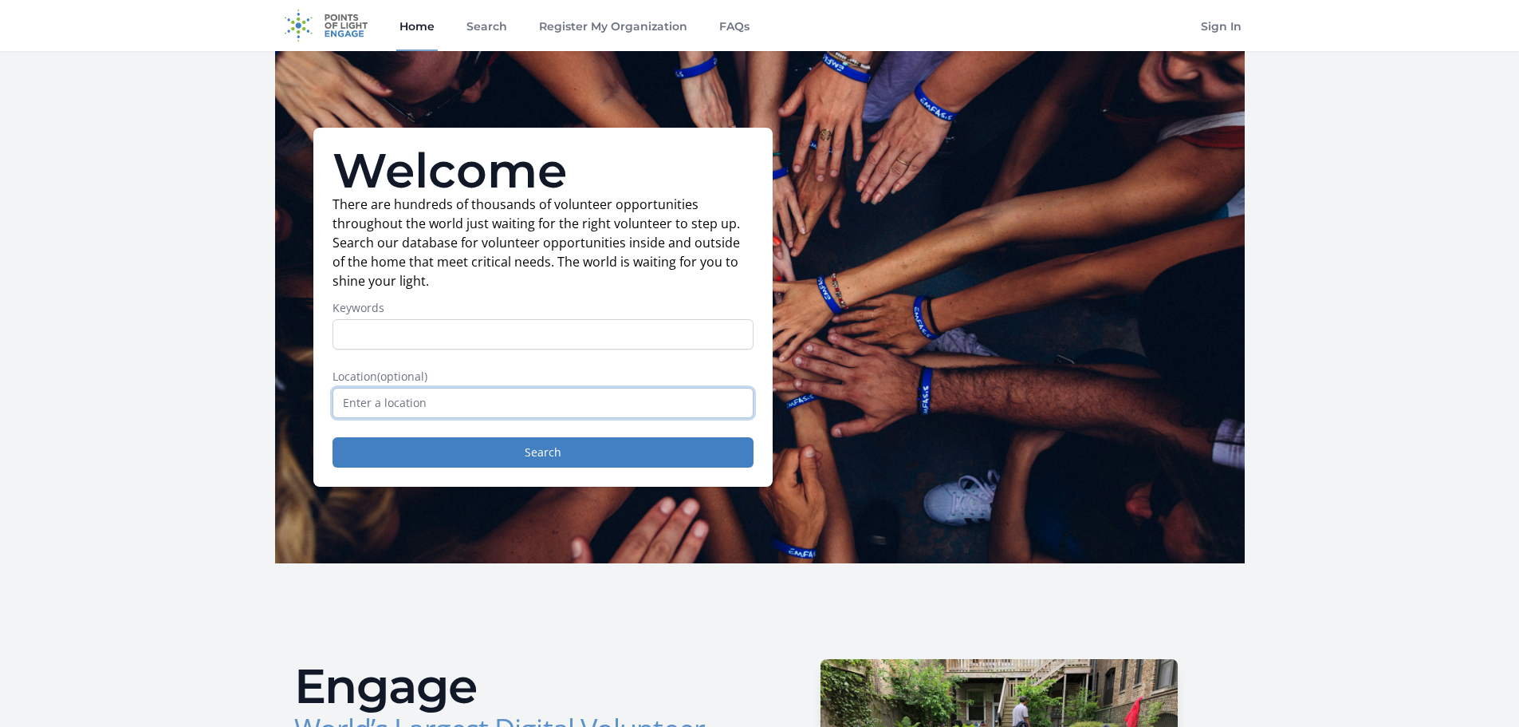
click at [404, 404] on input "text" at bounding box center [543, 403] width 421 height 30
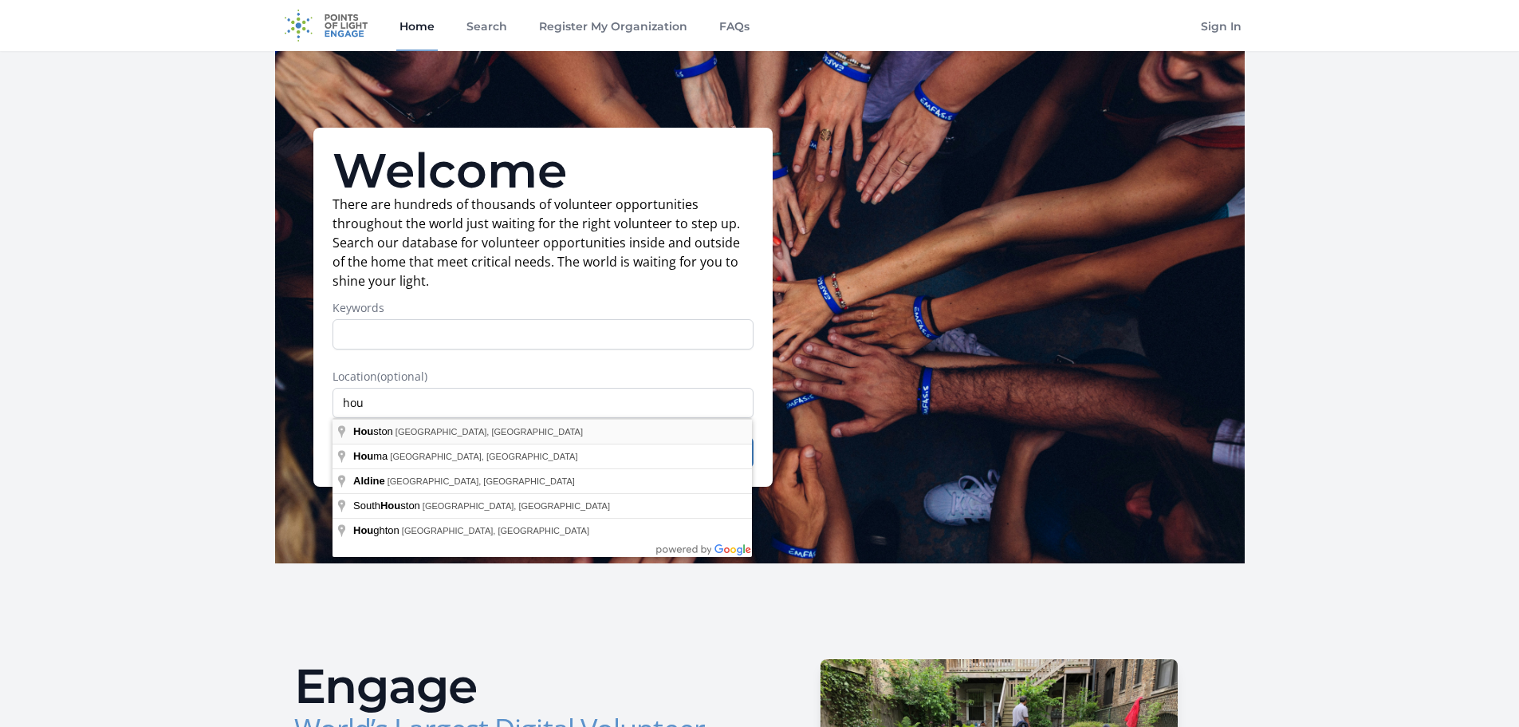
type input "Houston, TX, USA"
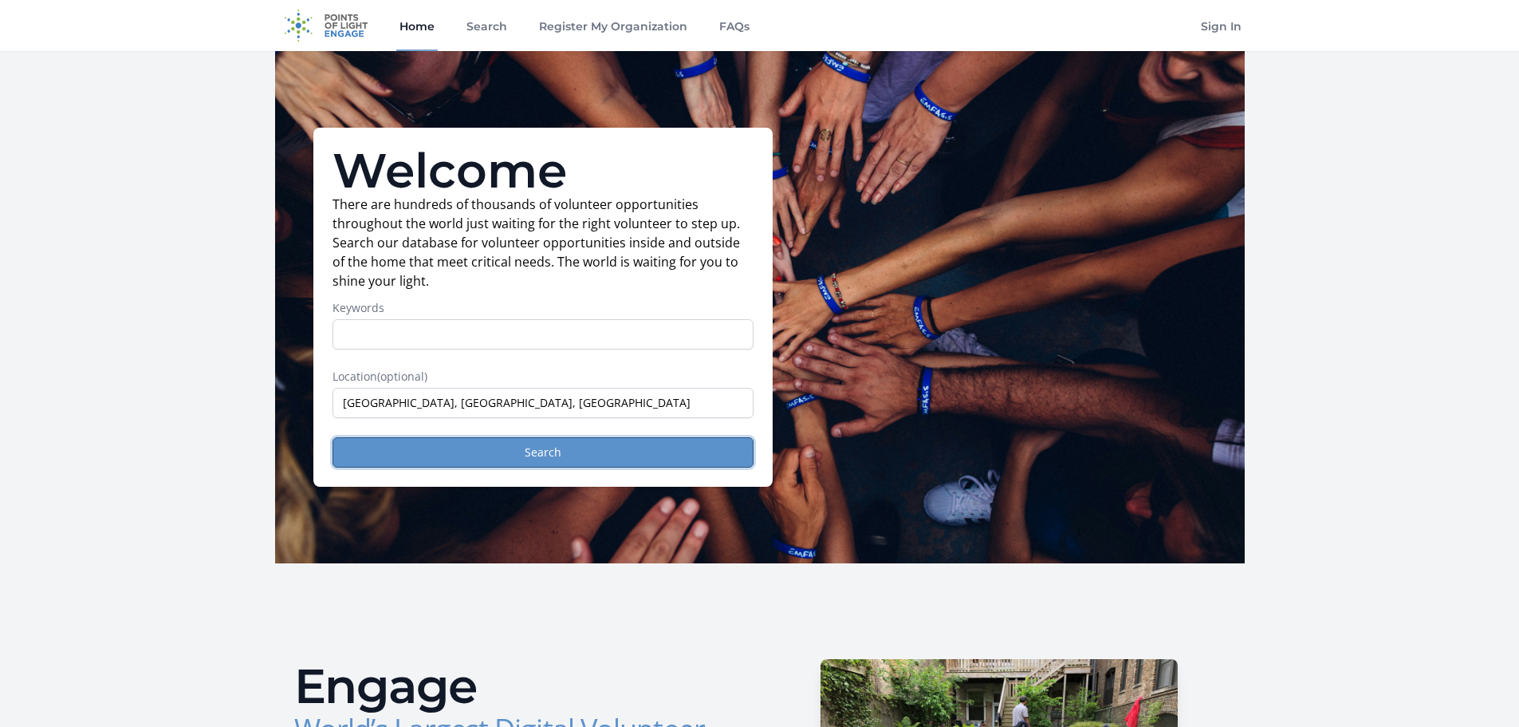
click at [593, 446] on button "Search" at bounding box center [543, 452] width 421 height 30
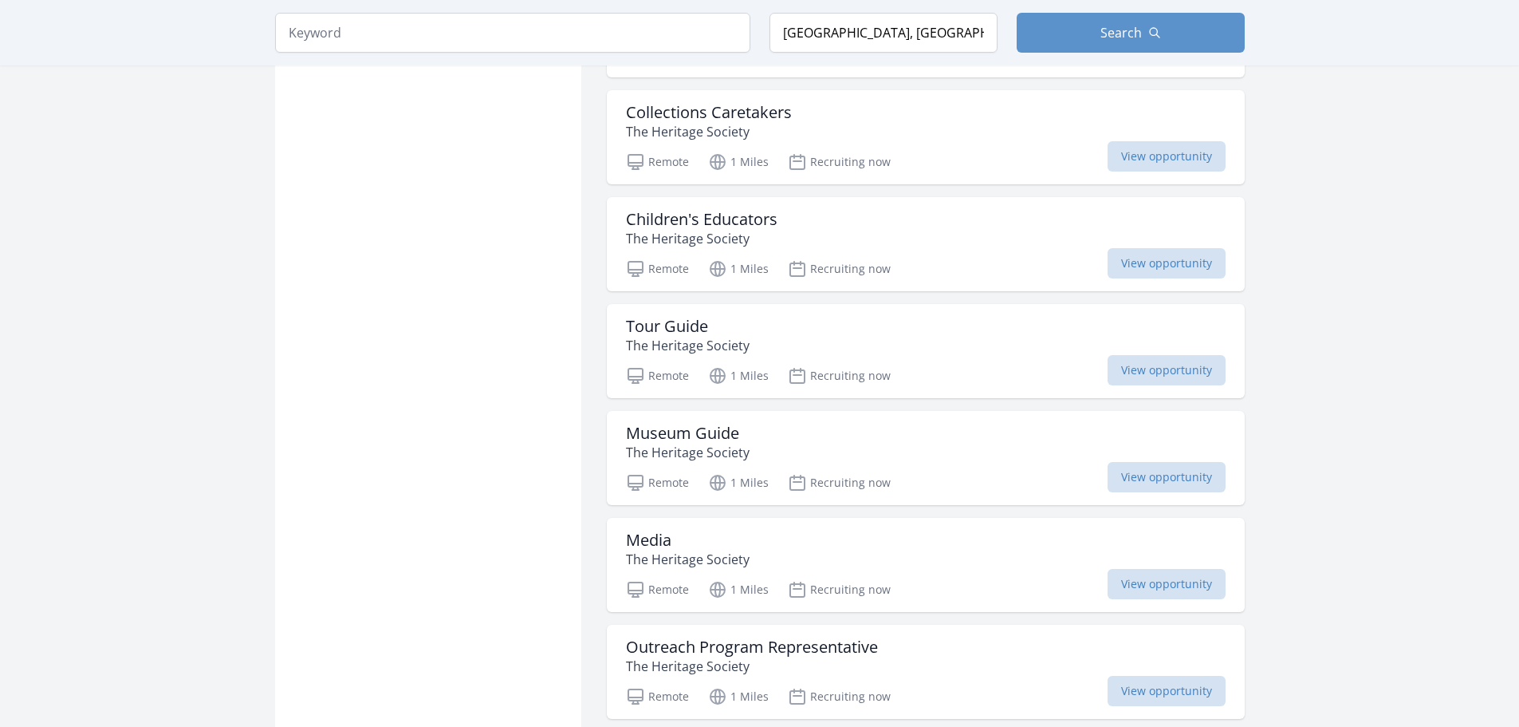
scroll to position [1755, 0]
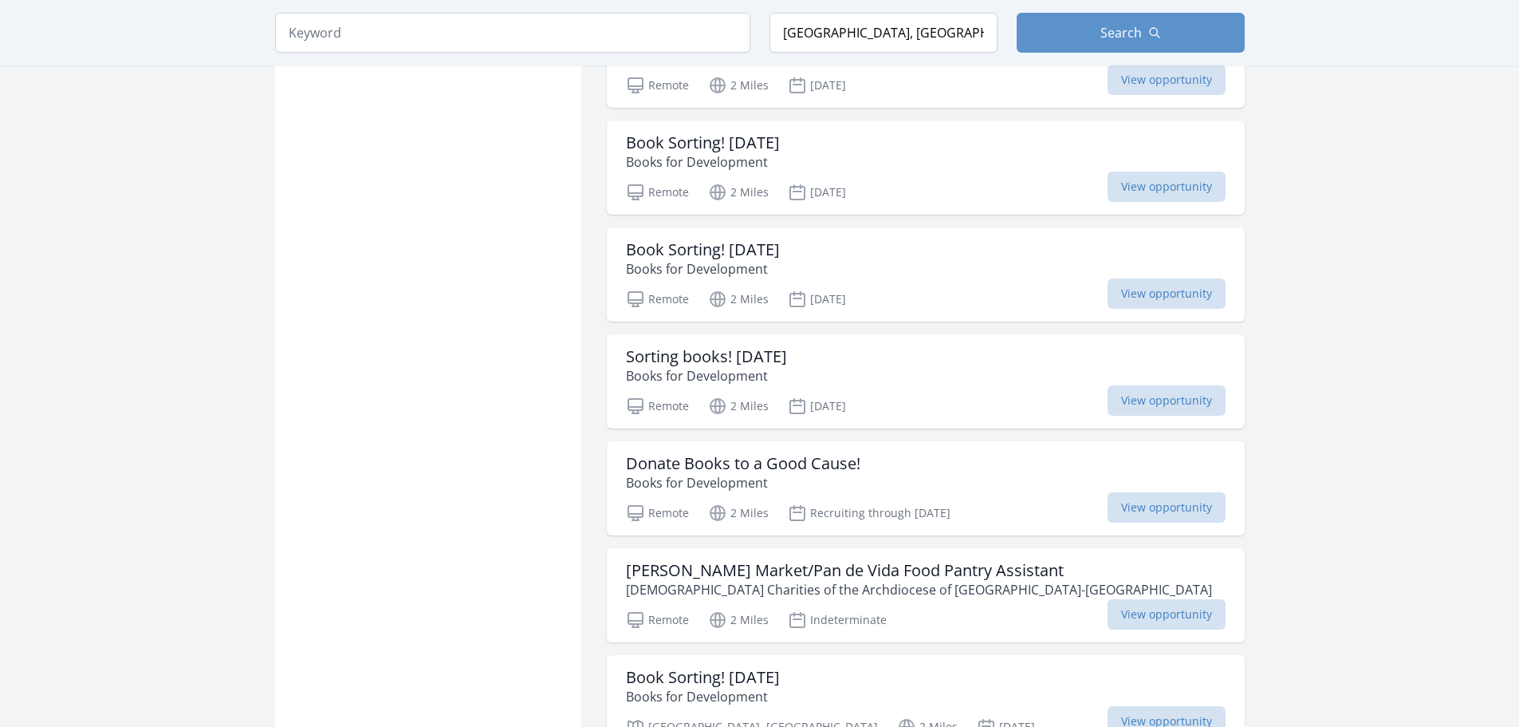
scroll to position [3828, 0]
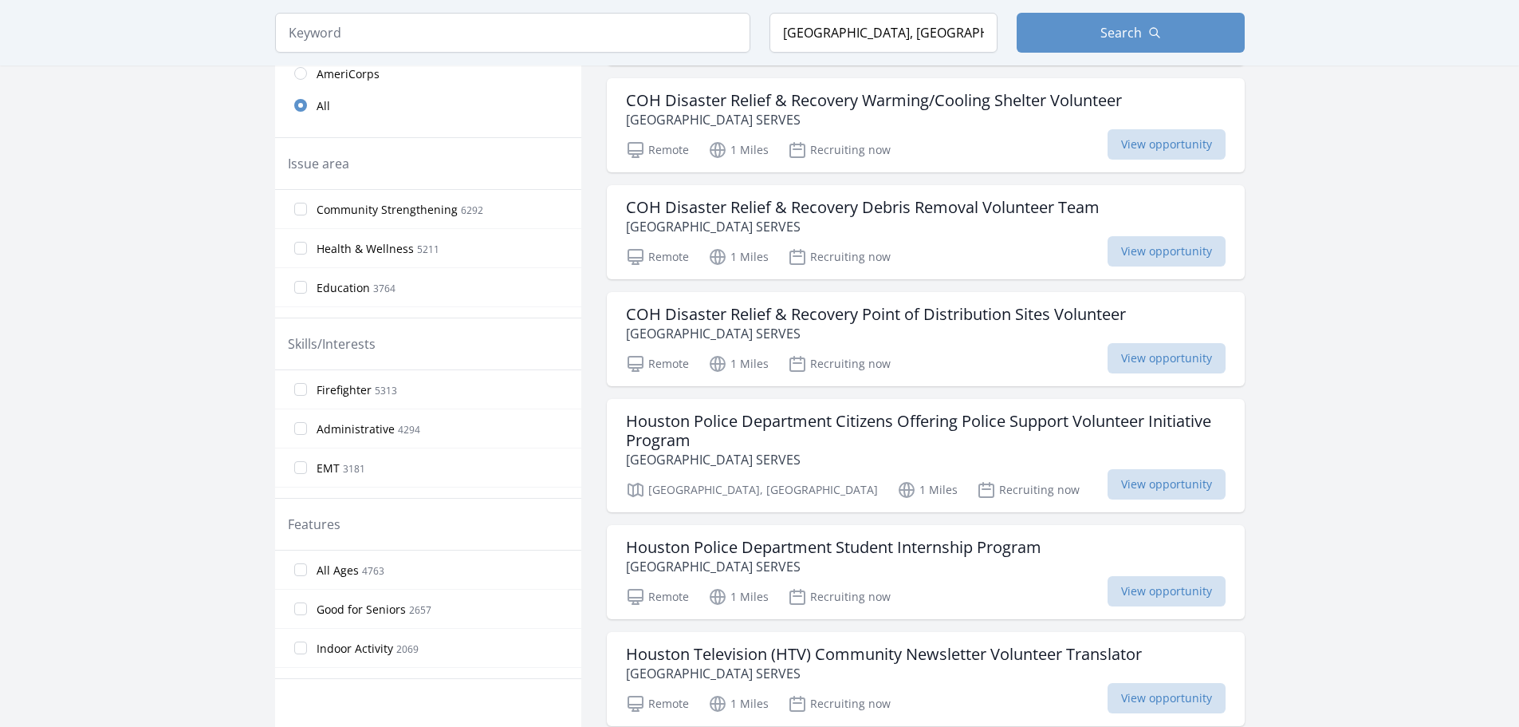
scroll to position [239, 0]
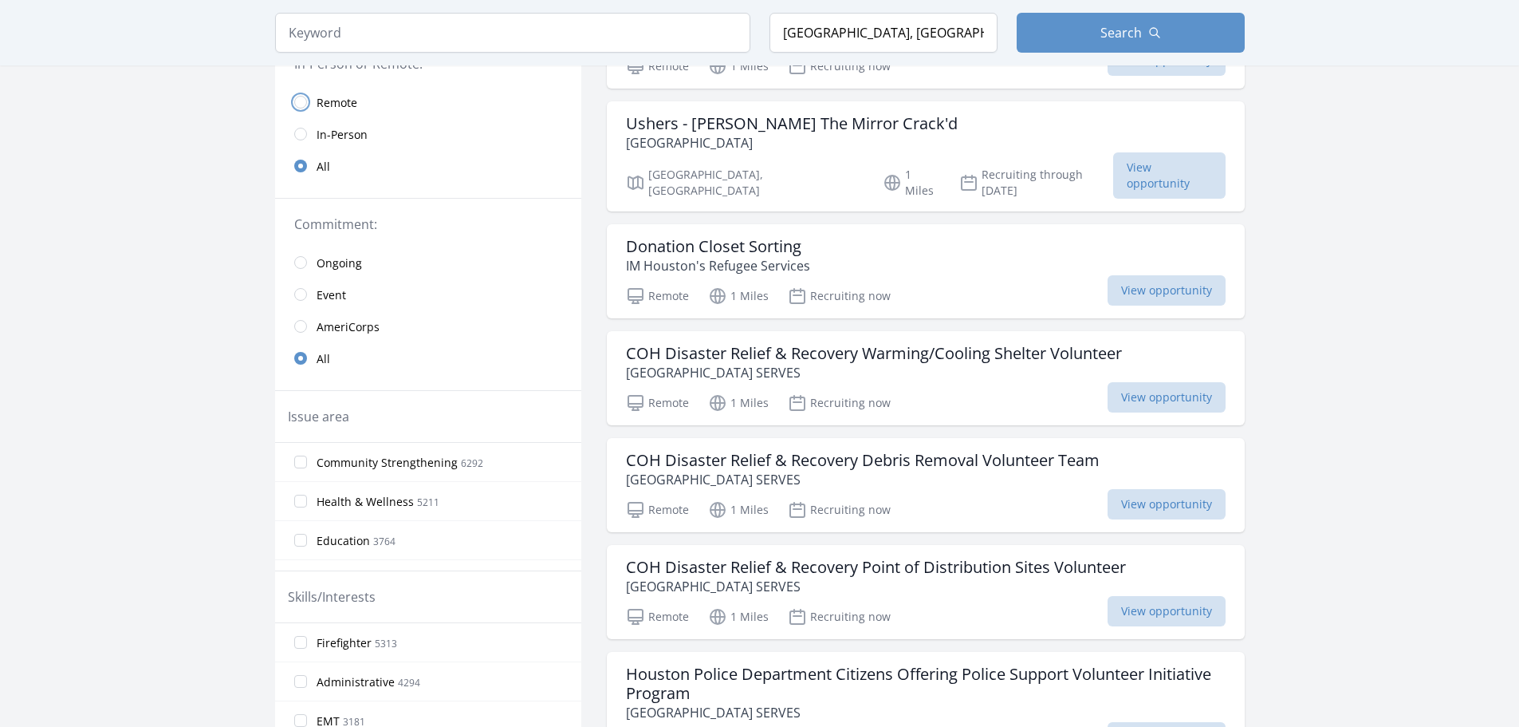
click at [302, 102] on input "radio" at bounding box center [300, 102] width 13 height 13
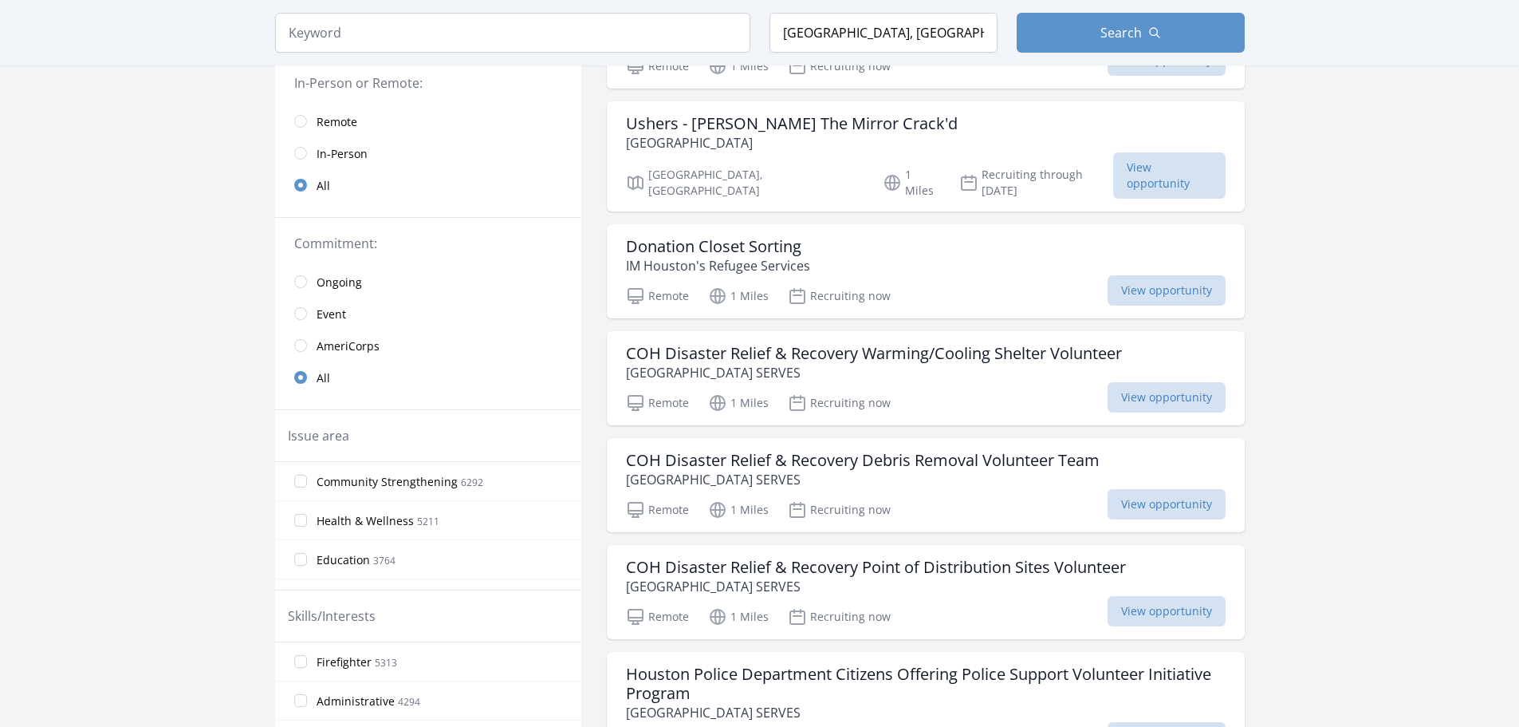
scroll to position [258, 0]
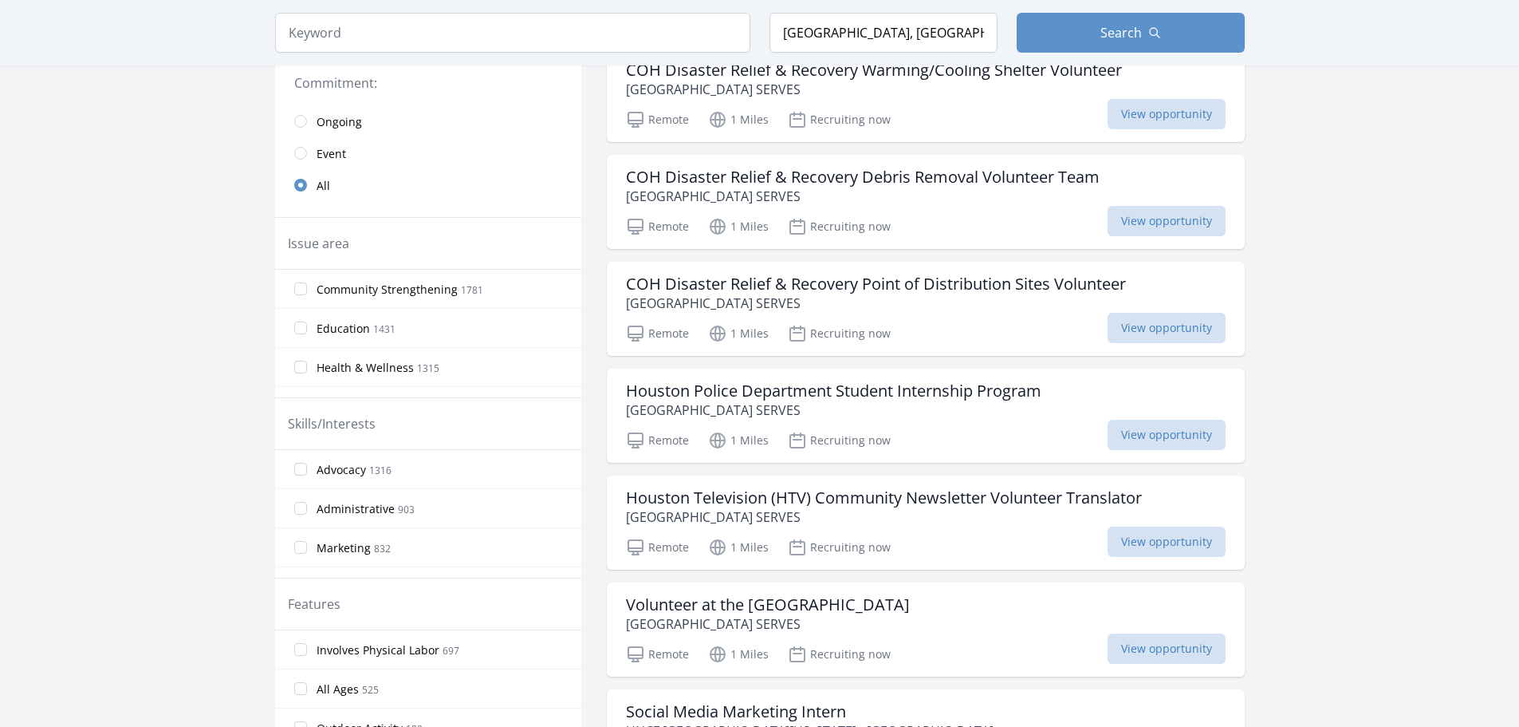
scroll to position [479, 0]
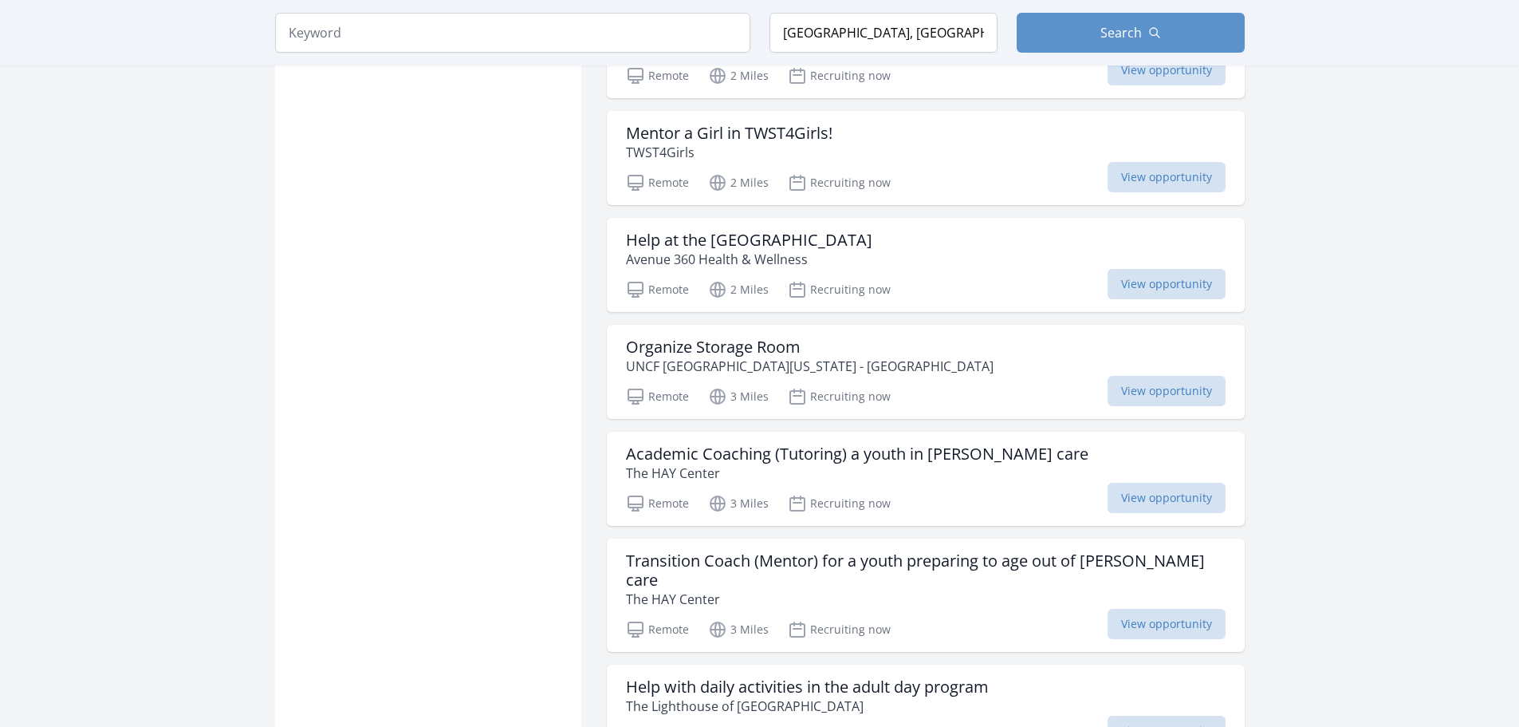
scroll to position [3749, 0]
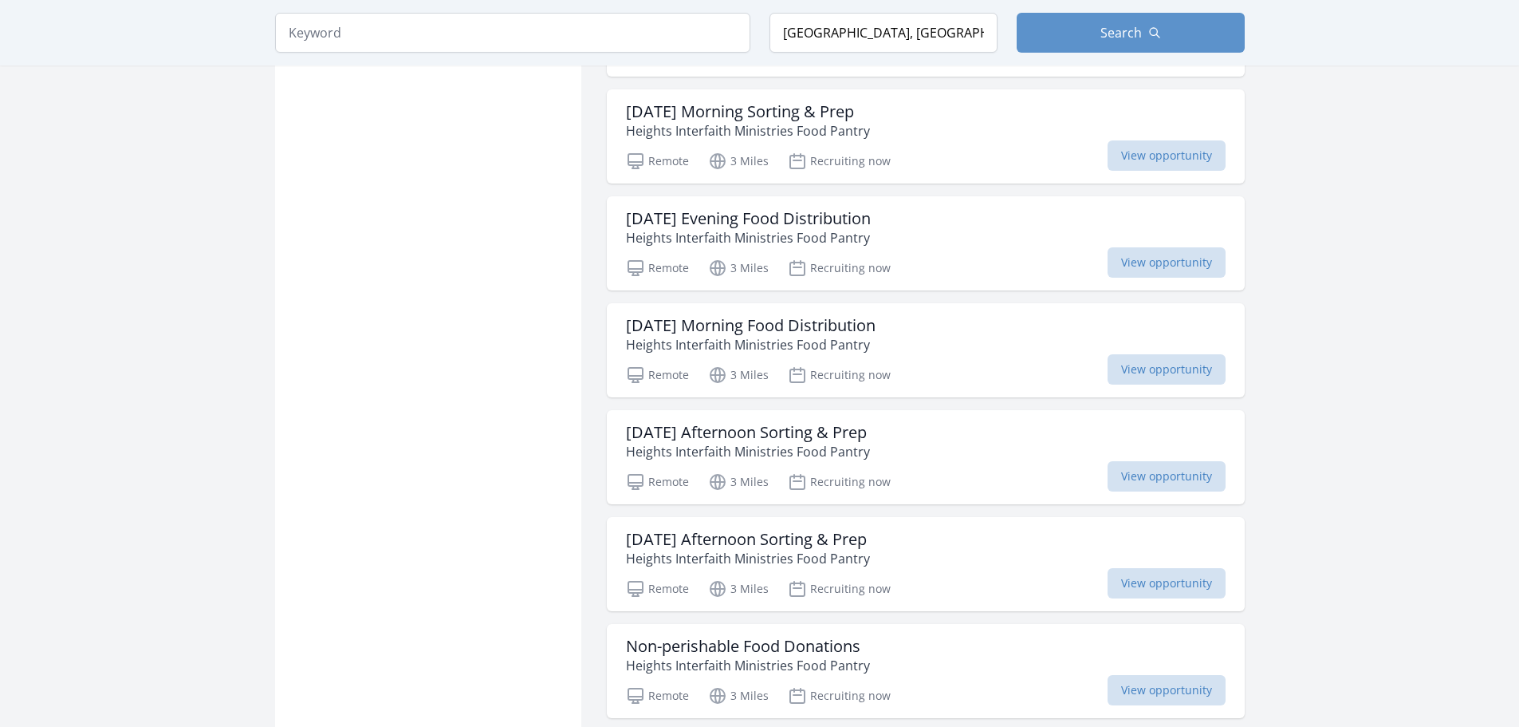
scroll to position [5742, 0]
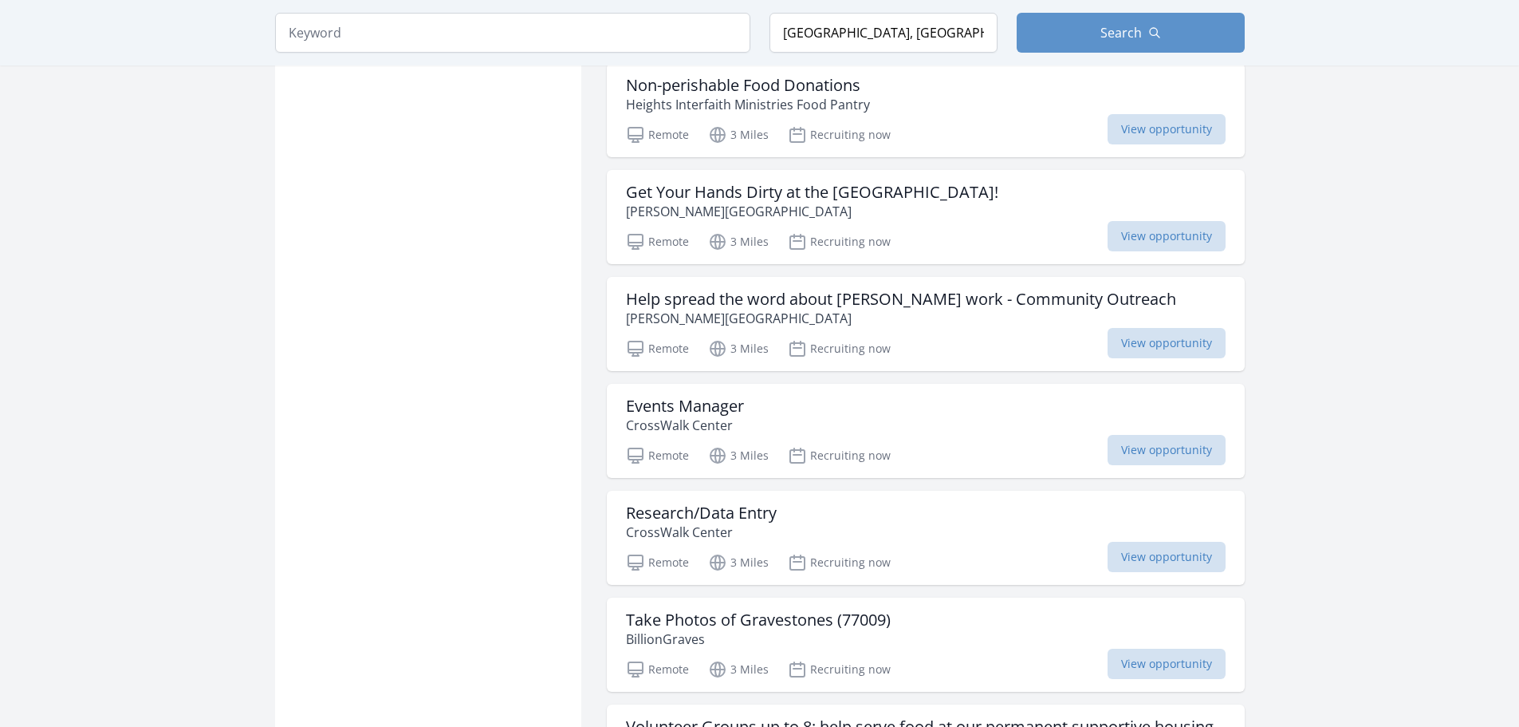
scroll to position [6380, 0]
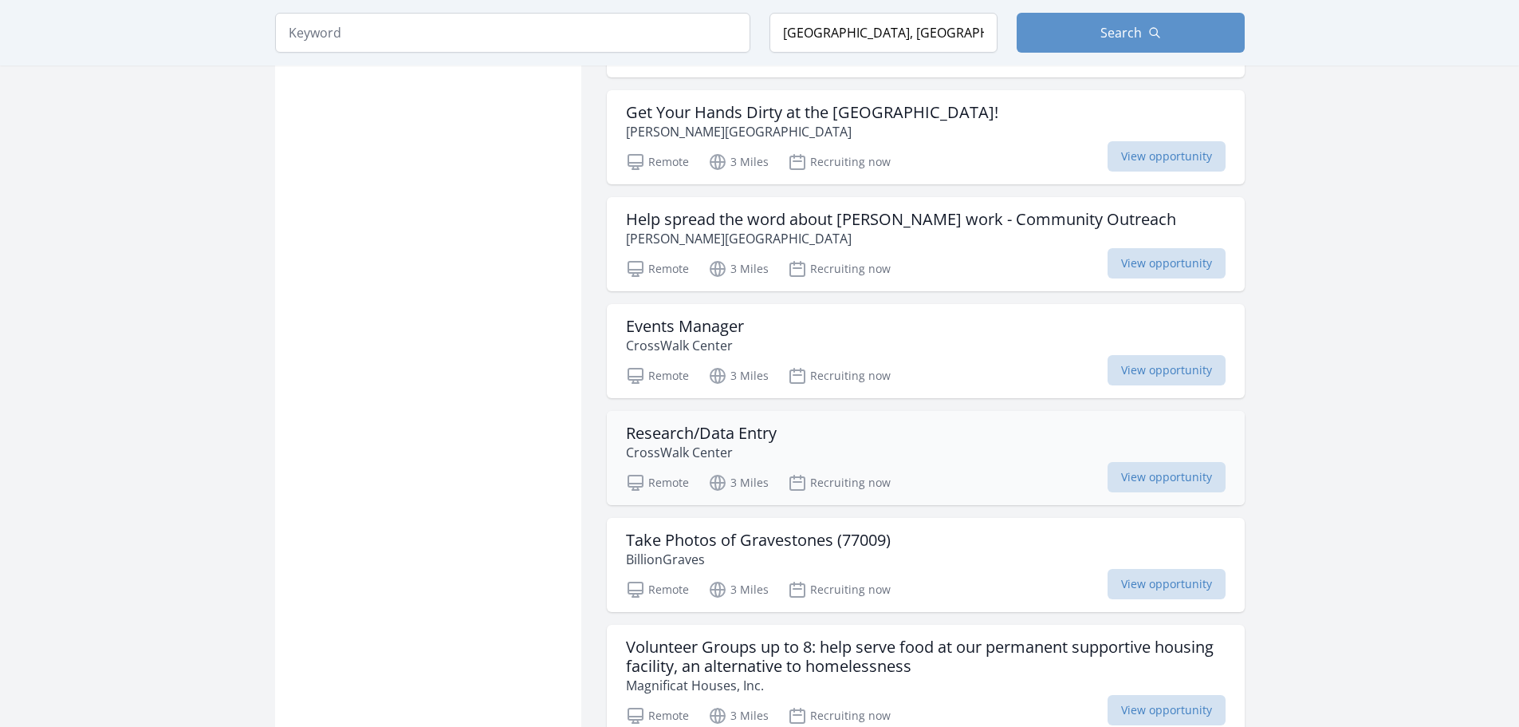
click at [735, 424] on h3 "Research/Data Entry" at bounding box center [701, 433] width 151 height 19
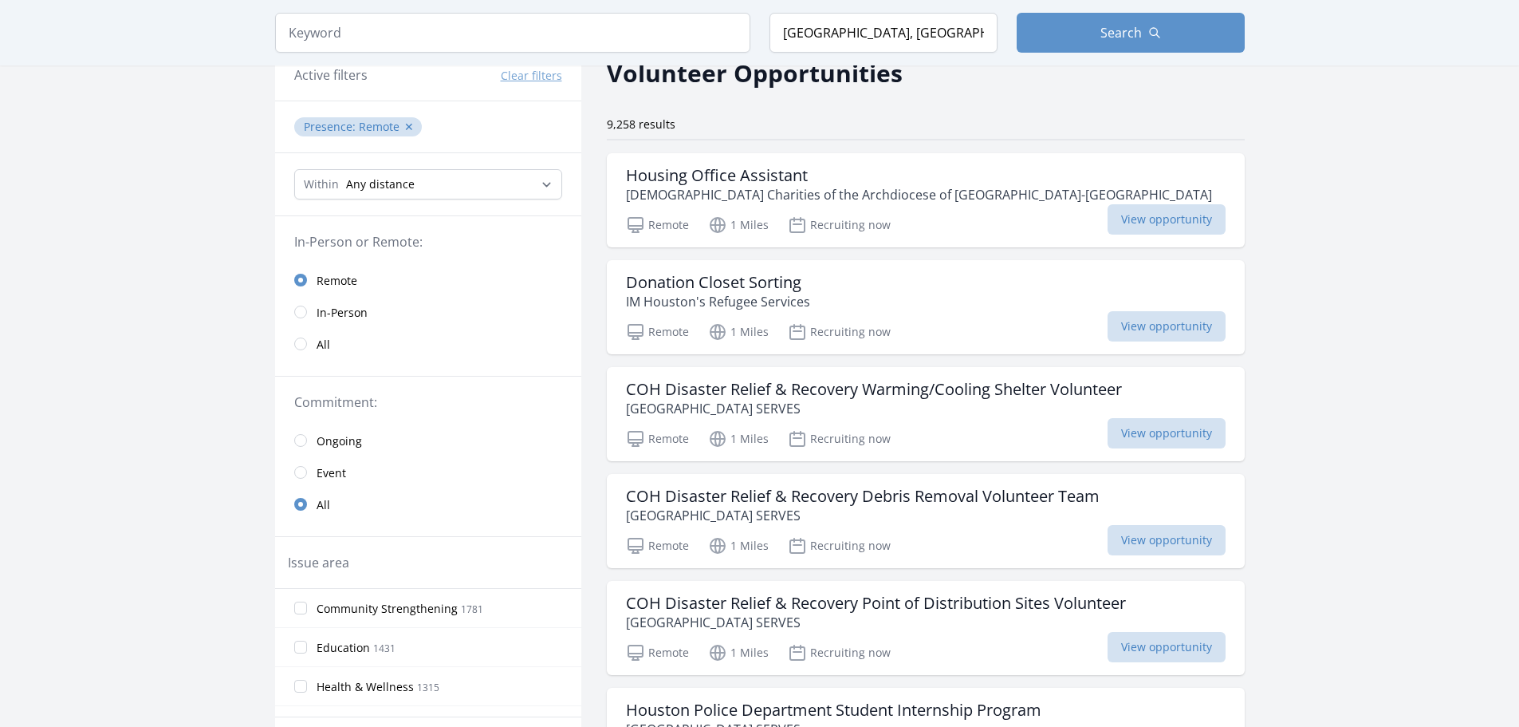
scroll to position [80, 0]
click at [301, 281] on input "radio" at bounding box center [300, 280] width 13 height 13
click at [305, 344] on input "radio" at bounding box center [300, 344] width 13 height 13
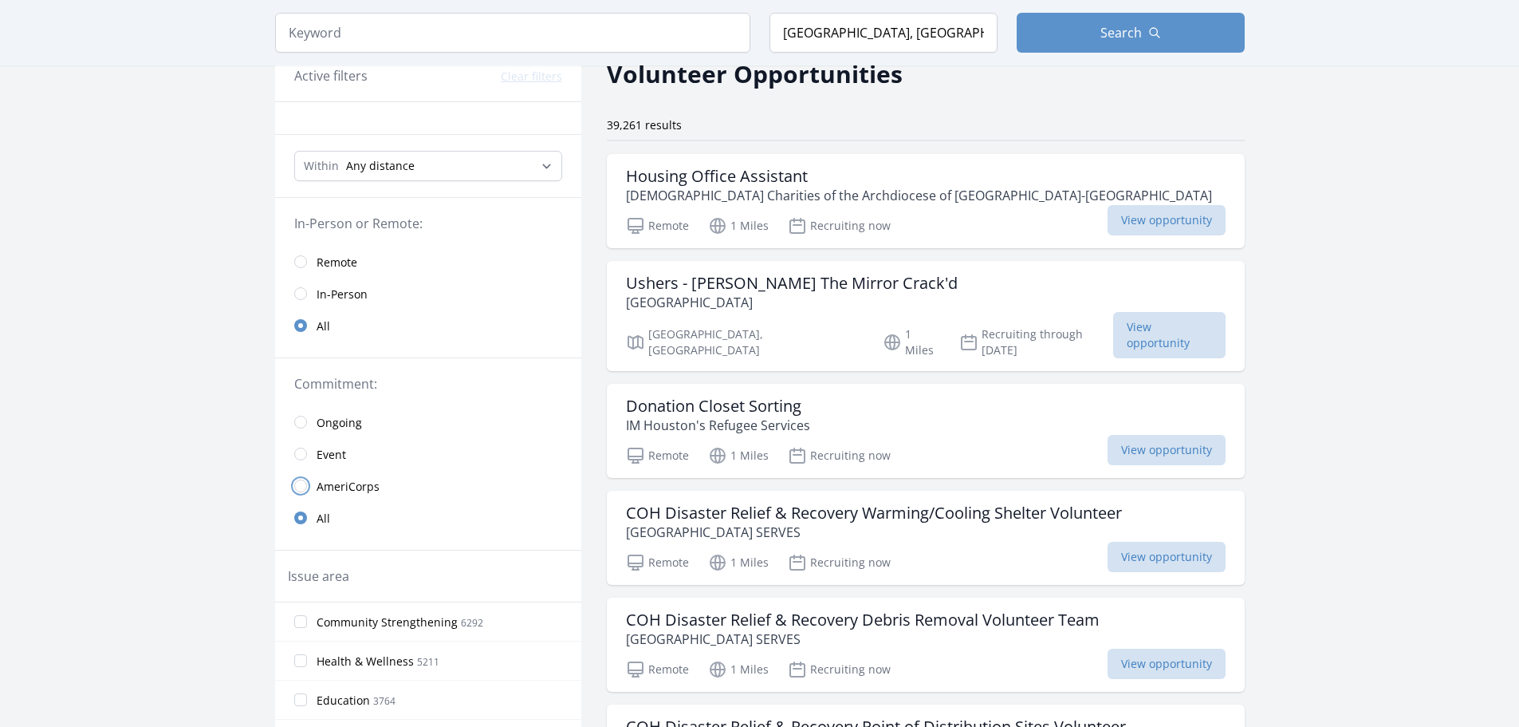
click at [304, 485] on input "radio" at bounding box center [300, 485] width 13 height 13
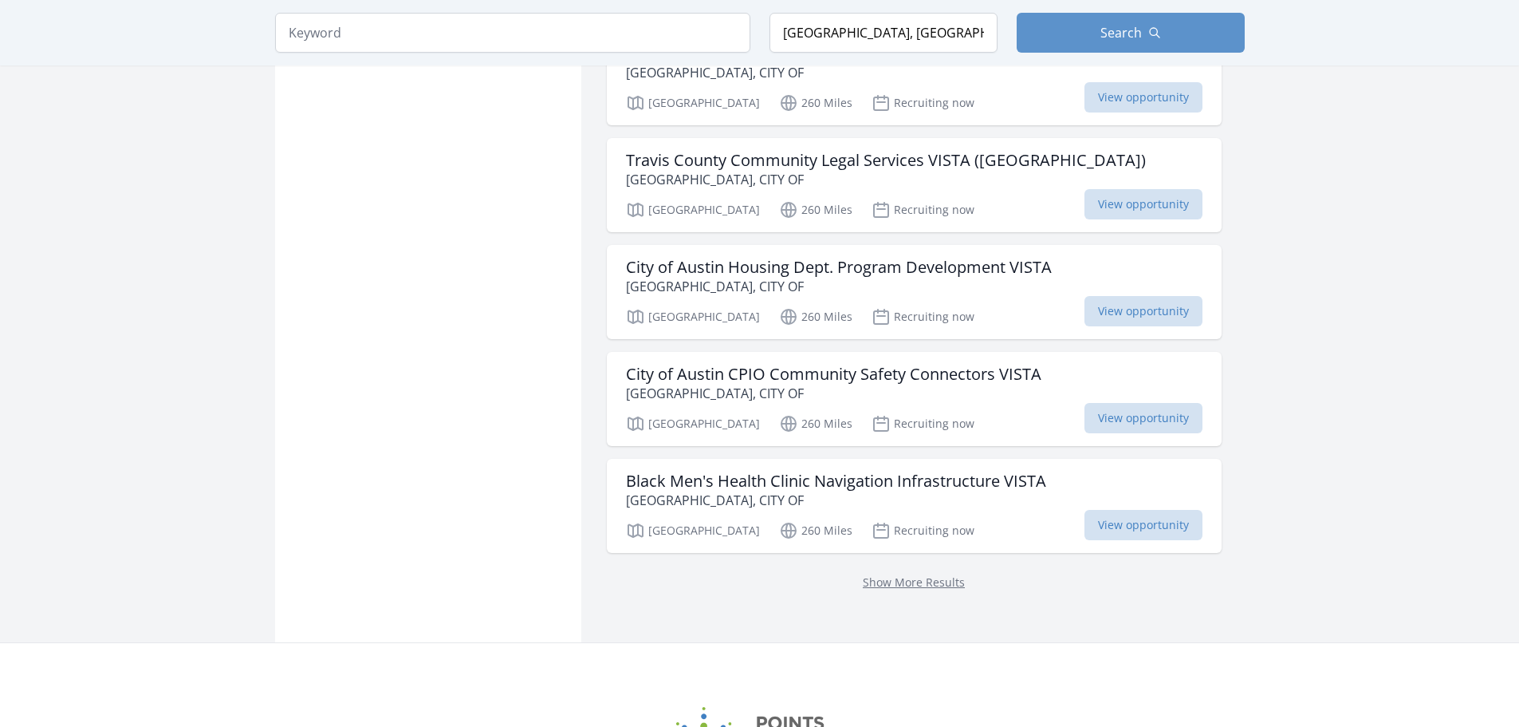
scroll to position [1914, 0]
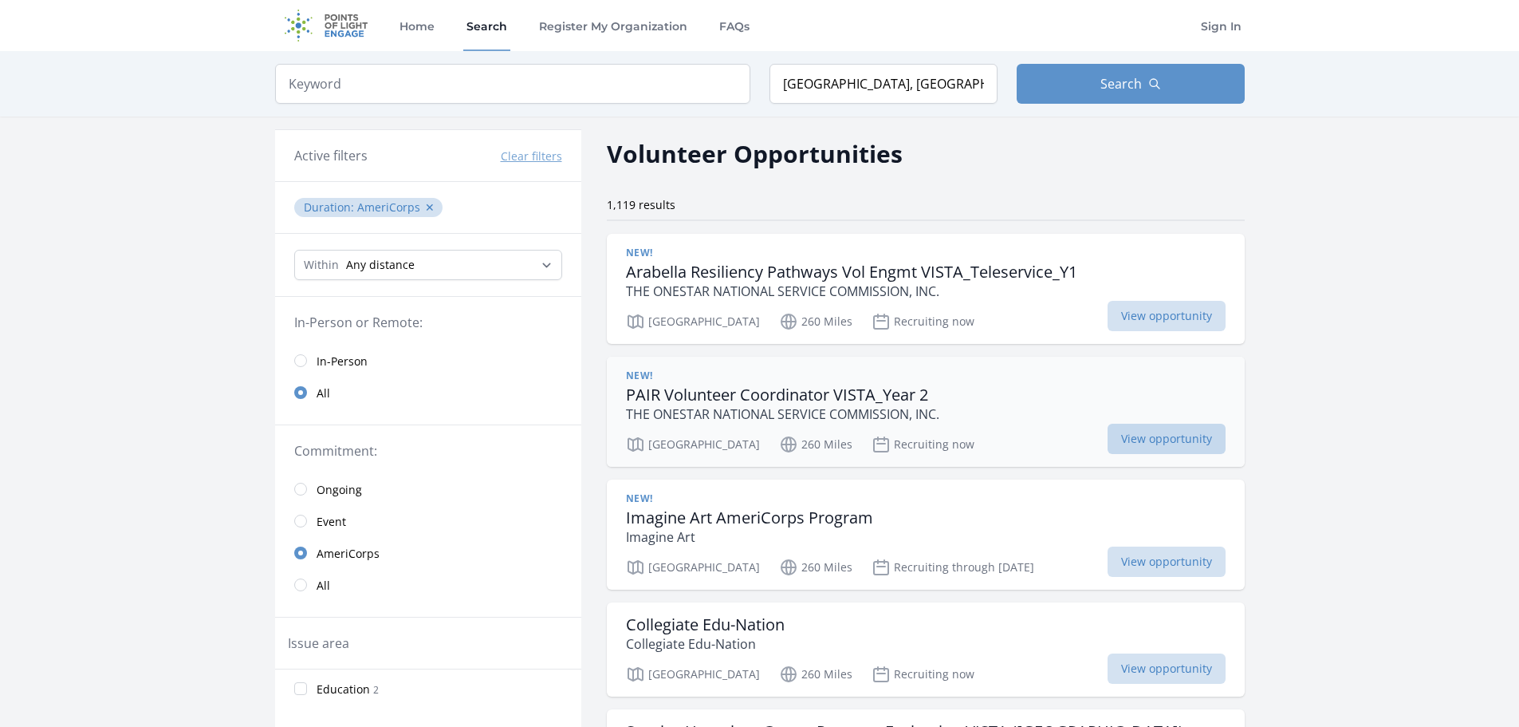
click at [1108, 440] on span "View opportunity" at bounding box center [1167, 439] width 118 height 30
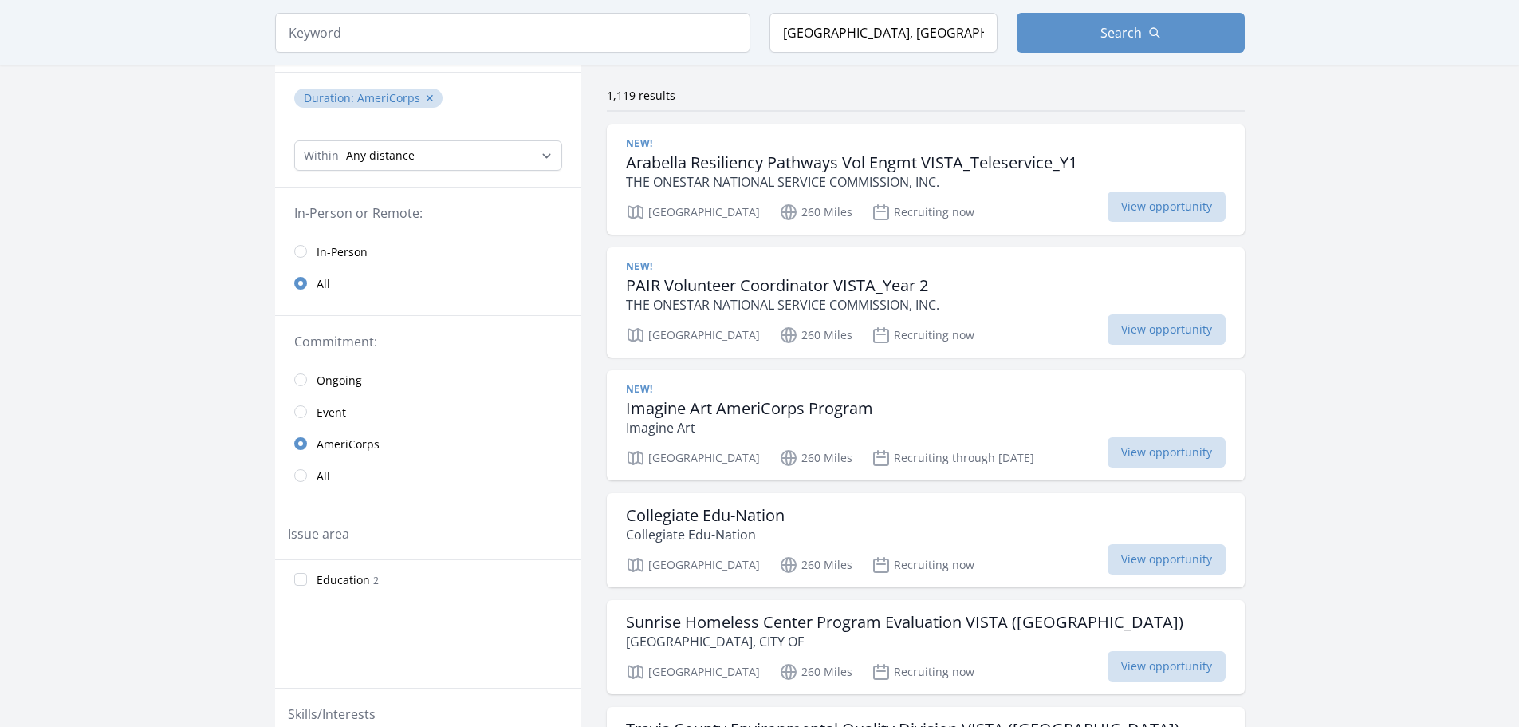
scroll to position [80, 0]
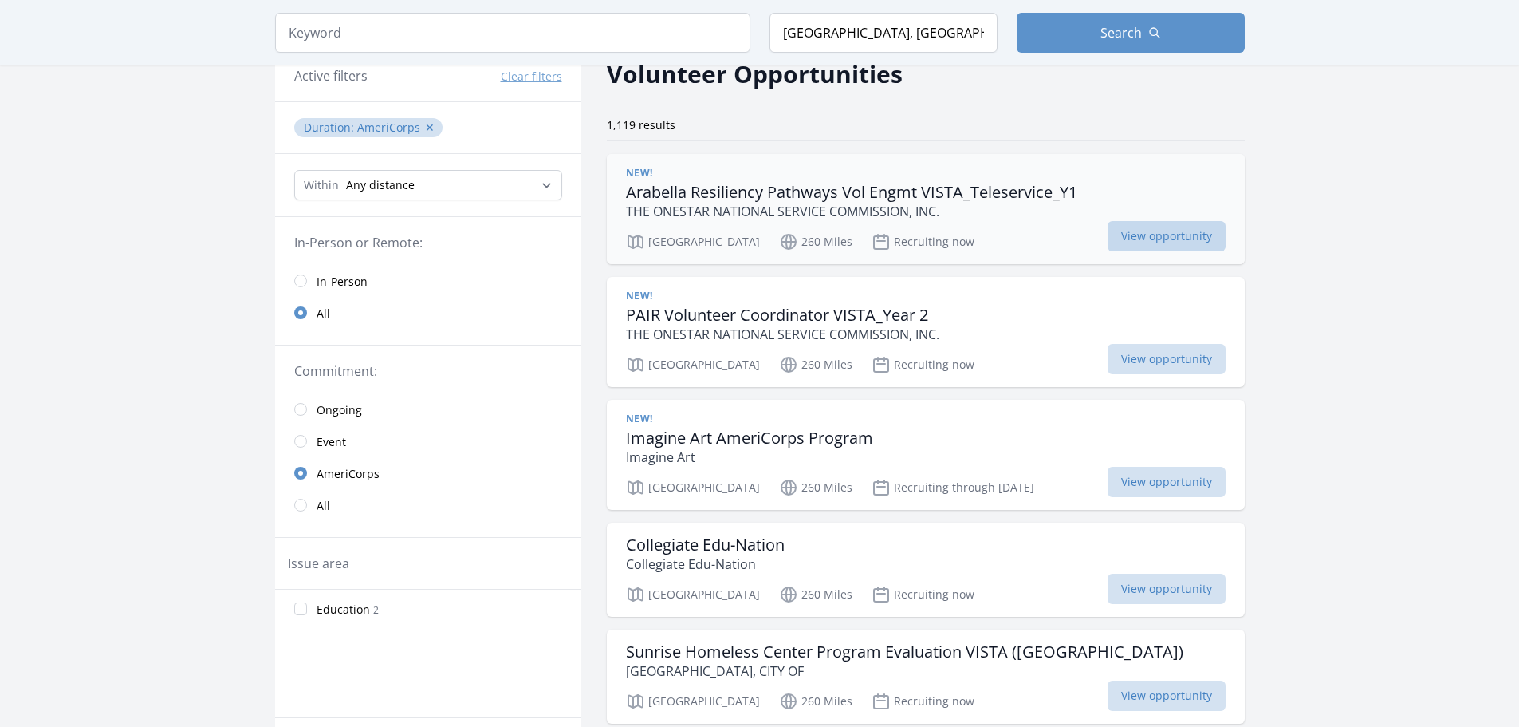
click at [1108, 236] on span "View opportunity" at bounding box center [1167, 236] width 118 height 30
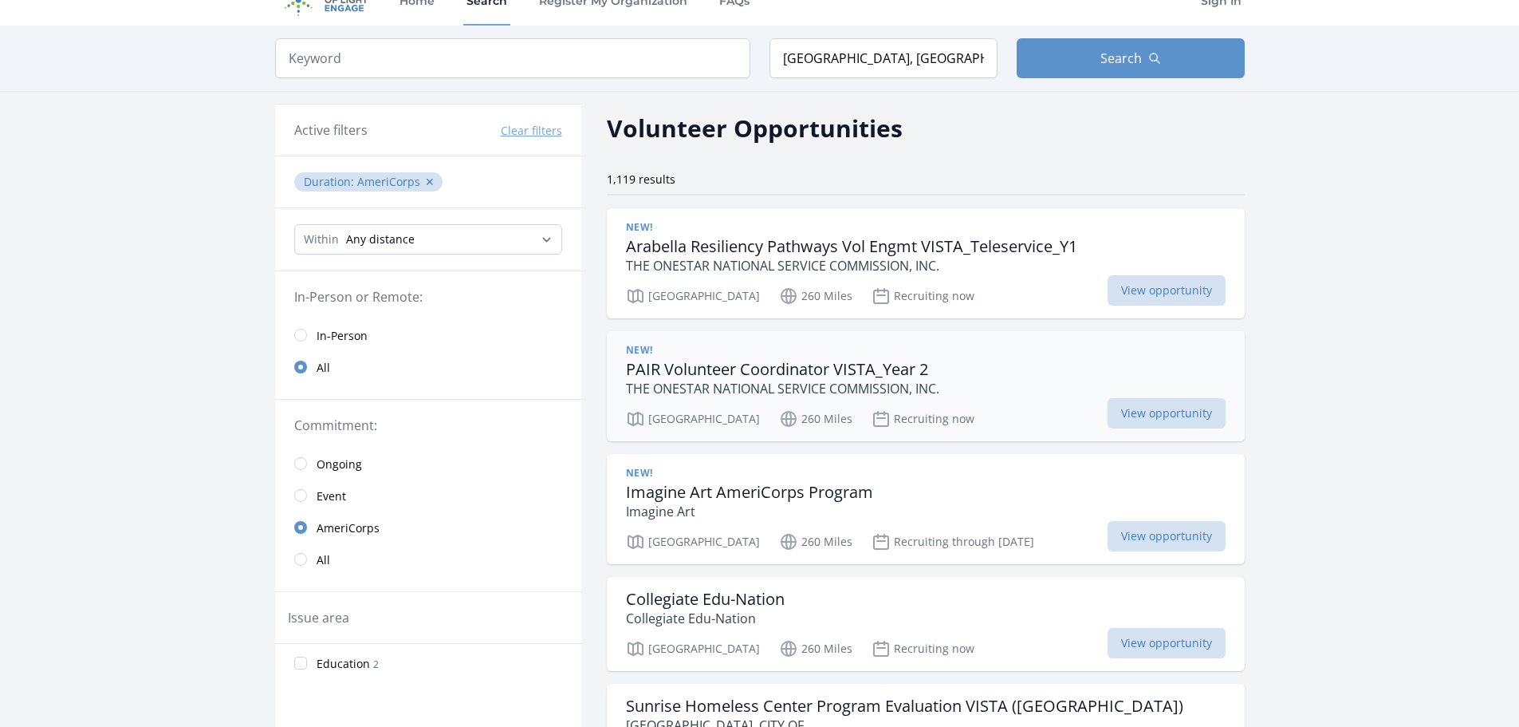
scroll to position [0, 0]
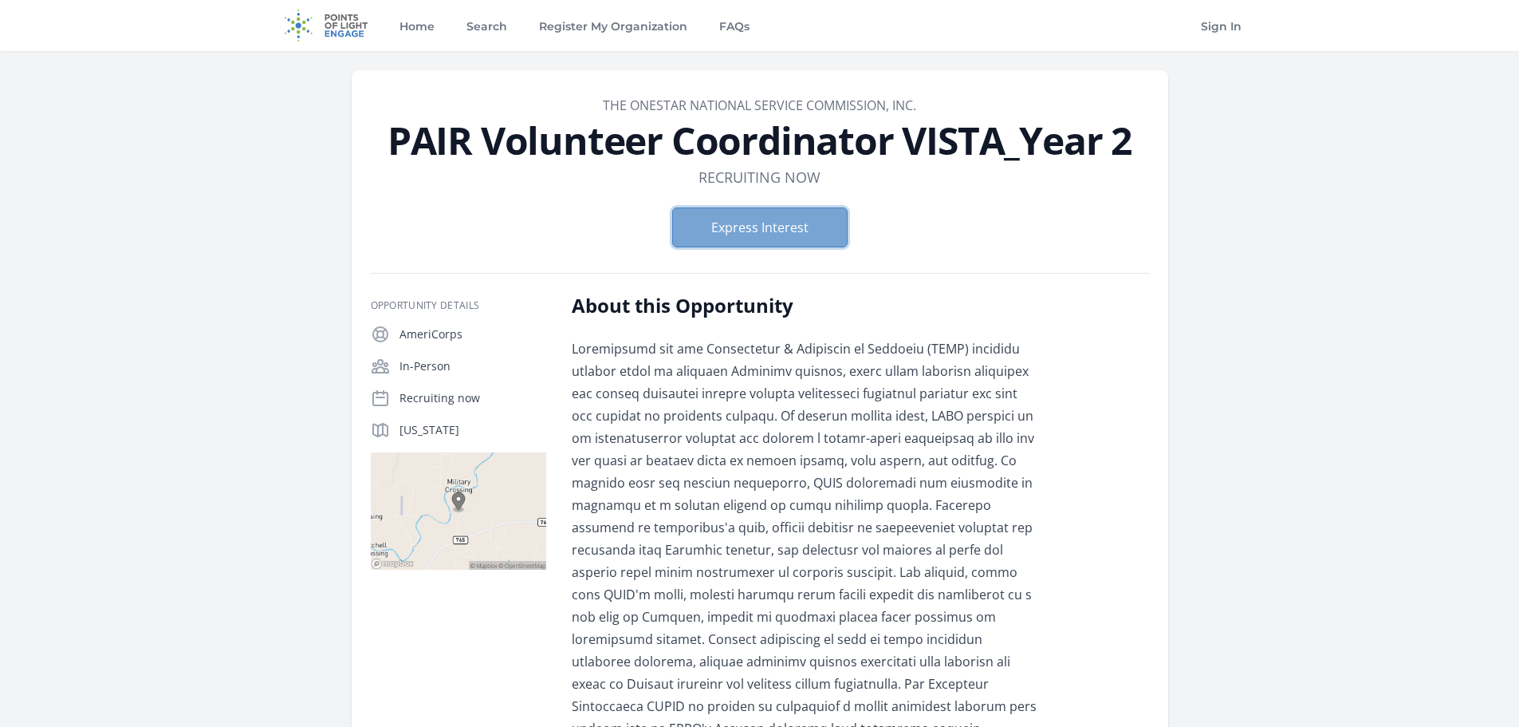
click at [770, 234] on button "Express Interest" at bounding box center [759, 227] width 175 height 40
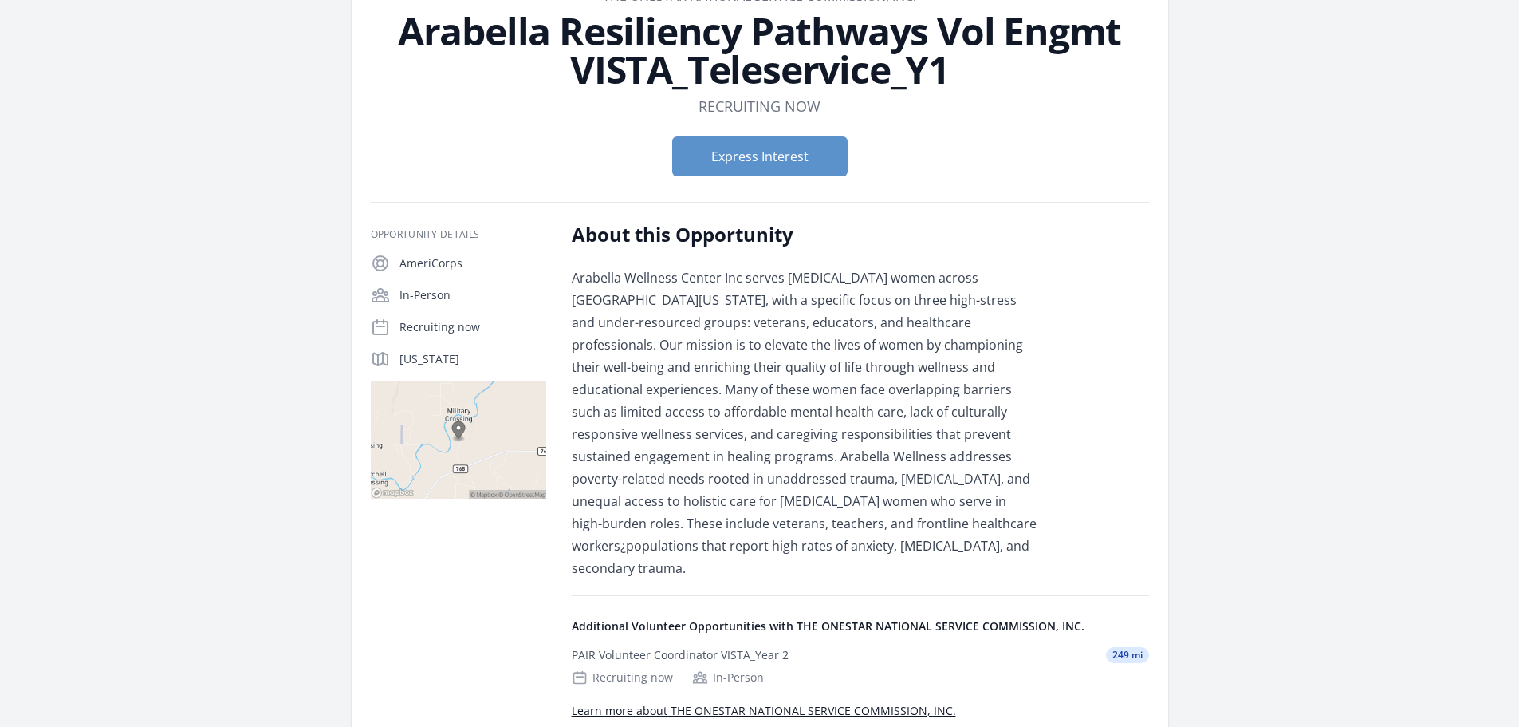
scroll to position [160, 0]
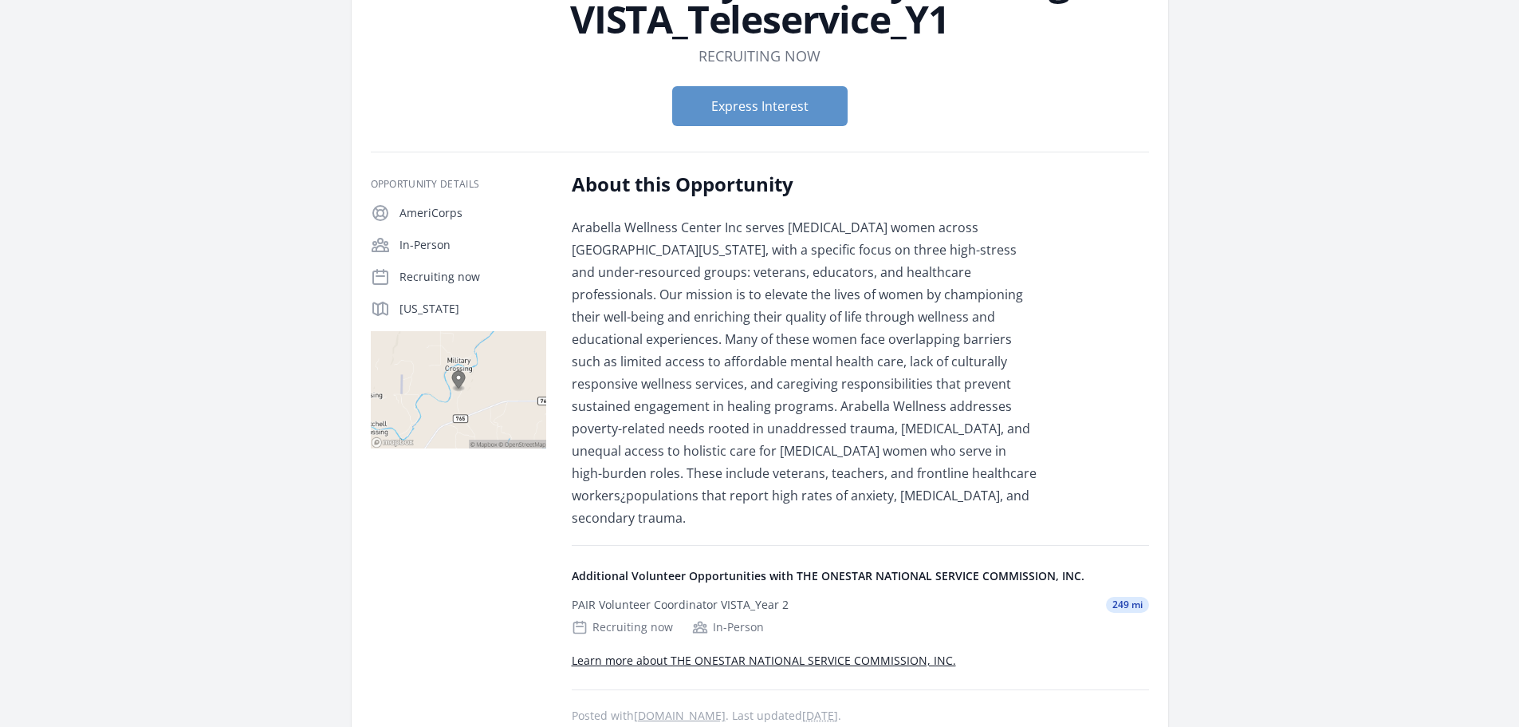
click at [867, 652] on link "Learn more about THE ONESTAR NATIONAL SERVICE COMMISSION, INC." at bounding box center [764, 659] width 384 height 15
click at [762, 105] on button "Express Interest" at bounding box center [759, 106] width 175 height 40
